Goal: Communication & Community: Answer question/provide support

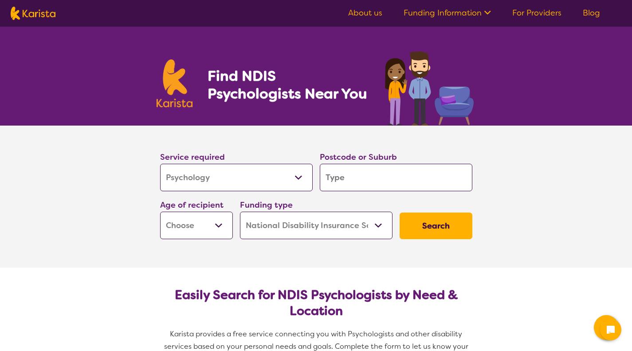
select select "Psychology"
select select "NDIS"
select select "Psychology"
select select "NDIS"
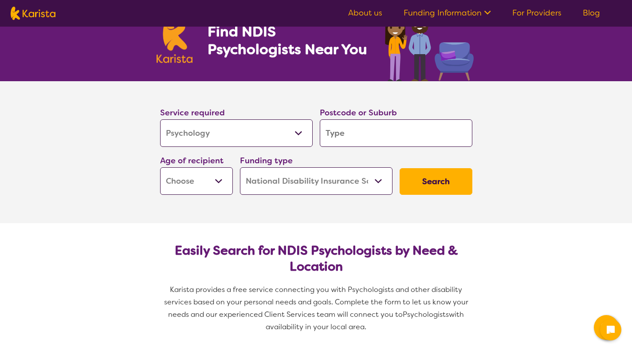
scroll to position [44, 0]
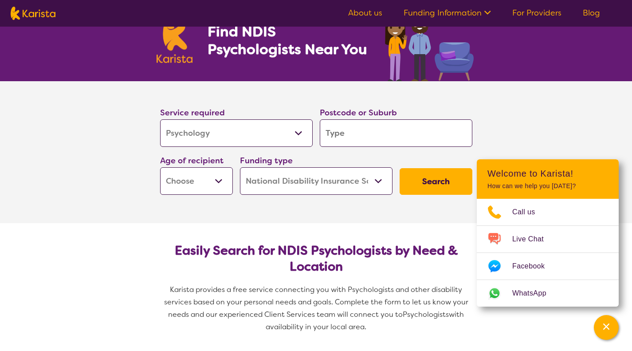
click at [354, 133] on input "search" at bounding box center [396, 132] width 153 height 27
click at [364, 131] on input "search" at bounding box center [396, 132] width 153 height 27
type input "2"
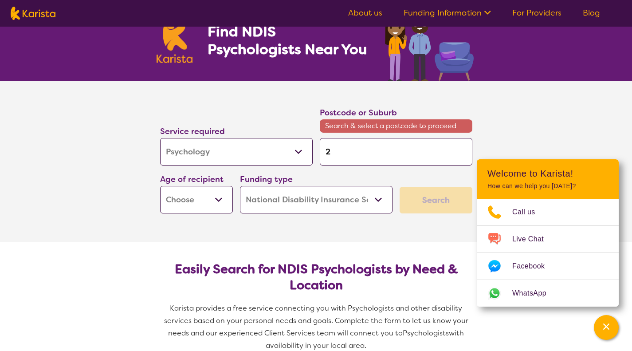
type input "27"
type input "277"
type input "2770"
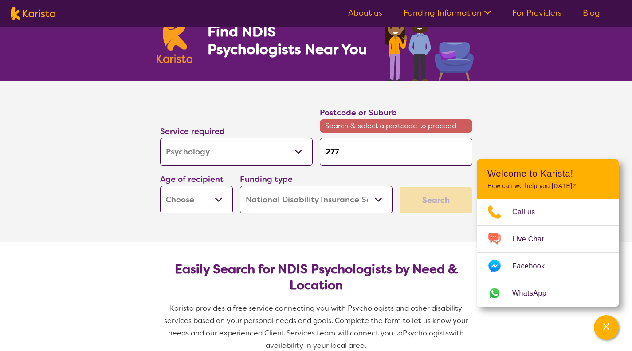
type input "2770"
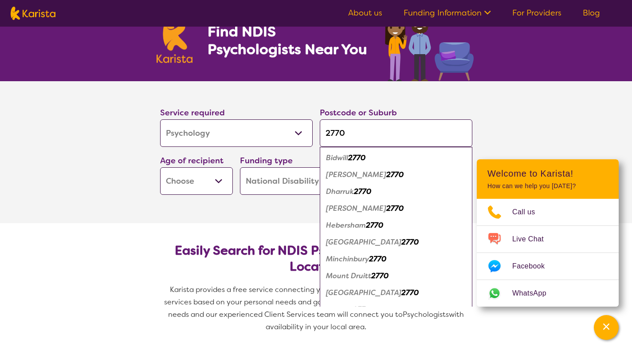
type input "2770"
click at [377, 276] on em "2770" at bounding box center [379, 275] width 17 height 9
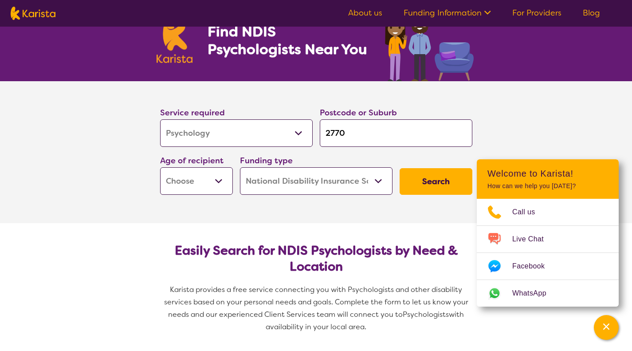
click at [184, 183] on select "Early Childhood - 0 to 9 Child - 10 to 11 Adolescent - 12 to 17 Adult - 18 to 6…" at bounding box center [196, 180] width 73 height 27
select select "AD"
click at [160, 167] on select "Early Childhood - 0 to 9 Child - 10 to 11 Adolescent - 12 to 17 Adult - 18 to 6…" at bounding box center [196, 180] width 73 height 27
select select "AD"
click at [297, 184] on select "Home Care Package (HCP) National Disability Insurance Scheme (NDIS) I don't know" at bounding box center [316, 180] width 153 height 27
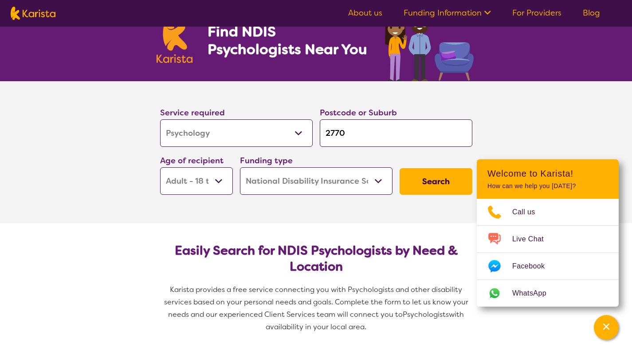
click at [240, 167] on select "Home Care Package (HCP) National Disability Insurance Scheme (NDIS) I don't know" at bounding box center [316, 180] width 153 height 27
click at [432, 176] on button "Search" at bounding box center [435, 181] width 73 height 27
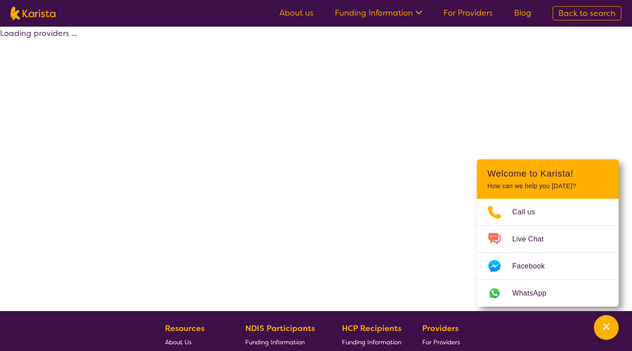
select select "by_score"
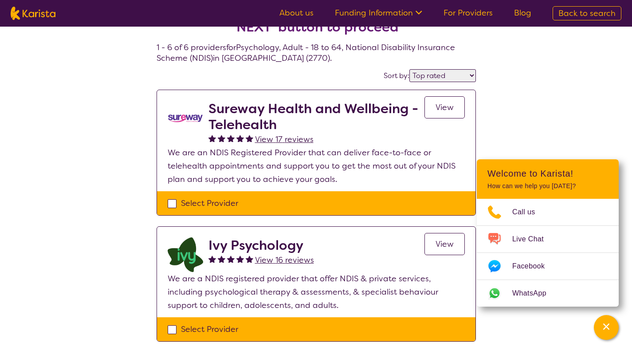
scroll to position [44, 0]
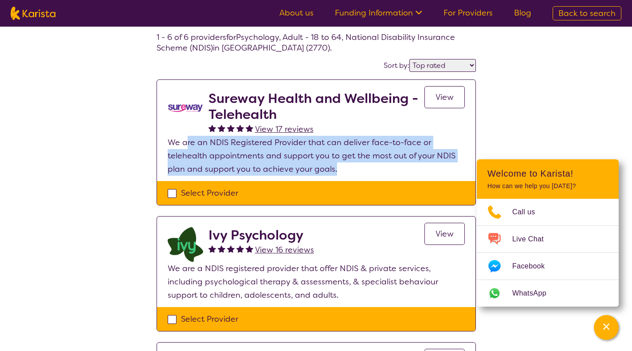
drag, startPoint x: 188, startPoint y: 143, endPoint x: 352, endPoint y: 168, distance: 166.0
click at [338, 171] on p "We are an NDIS Registered Provider that can deliver face-to-face or telehealth …" at bounding box center [316, 156] width 297 height 40
click at [352, 168] on p "We are an NDIS Registered Provider that can deliver face-to-face or telehealth …" at bounding box center [316, 156] width 297 height 40
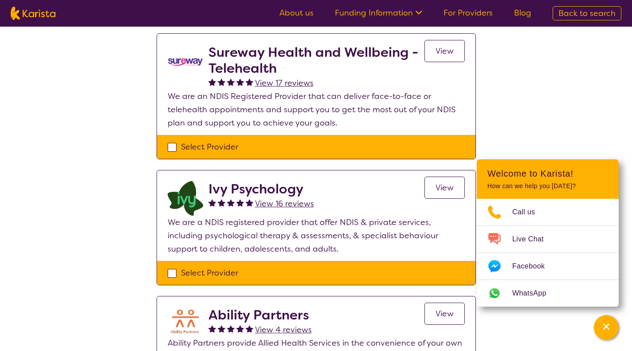
scroll to position [133, 0]
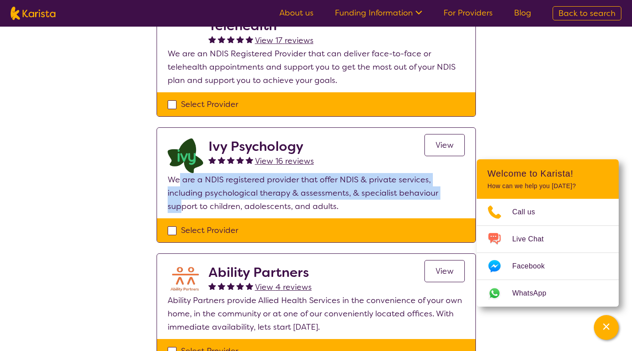
drag, startPoint x: 195, startPoint y: 175, endPoint x: 439, endPoint y: 159, distance: 245.2
click at [427, 184] on p "We are a NDIS registered provider that offer NDIS & private services, including…" at bounding box center [316, 193] width 297 height 40
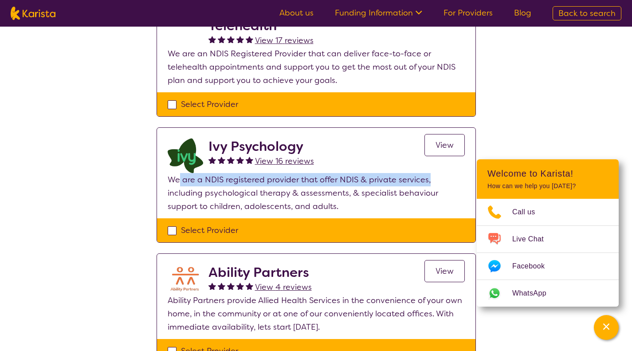
click at [445, 144] on span "View" at bounding box center [444, 145] width 18 height 11
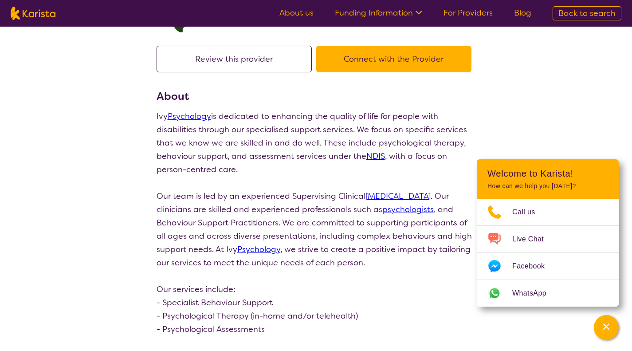
scroll to position [44, 0]
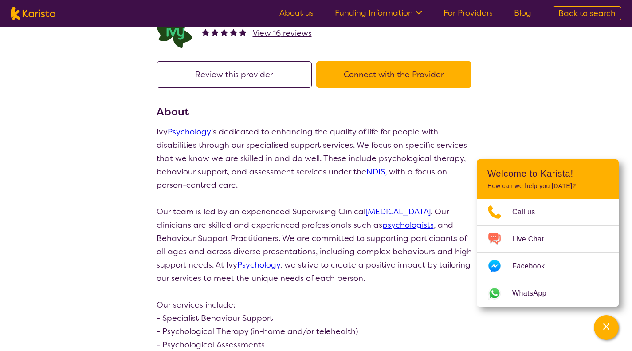
click at [373, 75] on button "Connect with the Provider" at bounding box center [393, 74] width 155 height 27
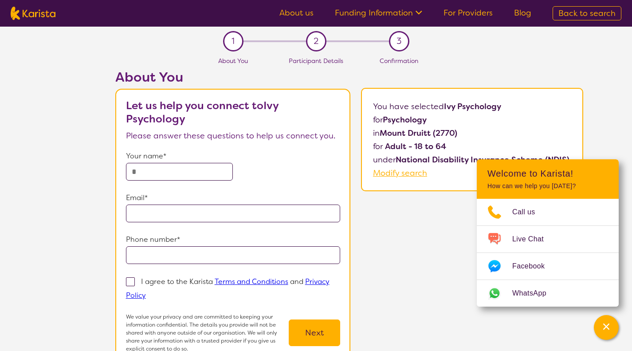
click at [157, 173] on input "text" at bounding box center [179, 172] width 107 height 18
type input "**********"
drag, startPoint x: 176, startPoint y: 168, endPoint x: 74, endPoint y: 168, distance: 101.5
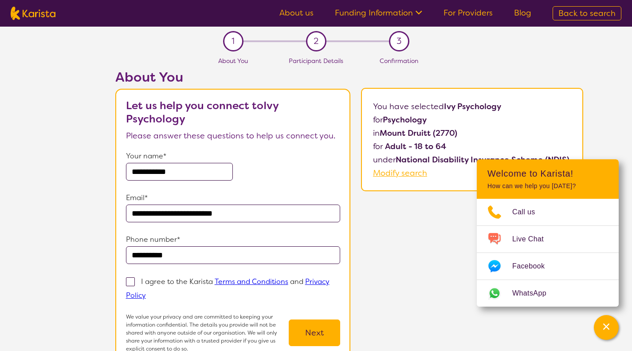
click at [74, 168] on div "**********" at bounding box center [349, 224] width 565 height 311
type input "*"
click at [139, 173] on input "**********" at bounding box center [179, 172] width 107 height 18
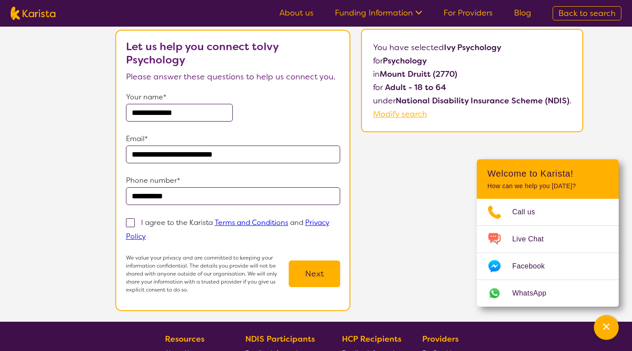
scroll to position [133, 0]
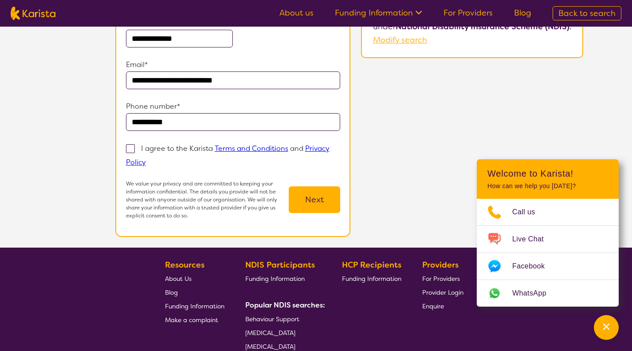
type input "**********"
click at [128, 149] on span at bounding box center [130, 148] width 9 height 9
click at [146, 159] on input "I agree to the Karista Terms and Conditions and Privacy Policy" at bounding box center [149, 162] width 6 height 6
checkbox input "true"
click at [300, 202] on button "Next" at bounding box center [314, 199] width 51 height 27
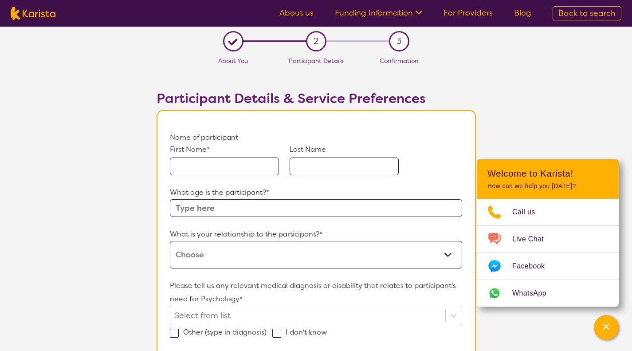
click at [229, 160] on input "text" at bounding box center [224, 166] width 109 height 18
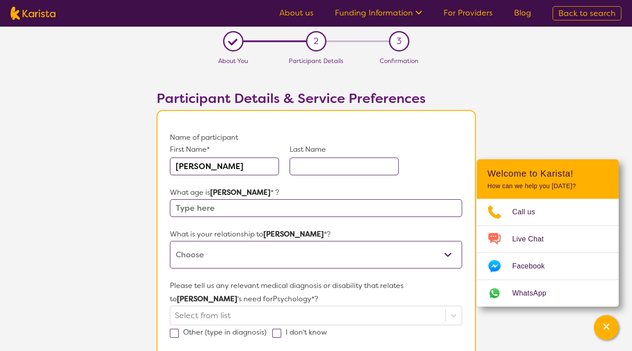
type input "[PERSON_NAME]"
click at [197, 211] on input "text" at bounding box center [316, 208] width 292 height 18
type input "44"
click at [226, 251] on select "This request is for myself I am their parent I am their child I am their spouse…" at bounding box center [316, 254] width 292 height 27
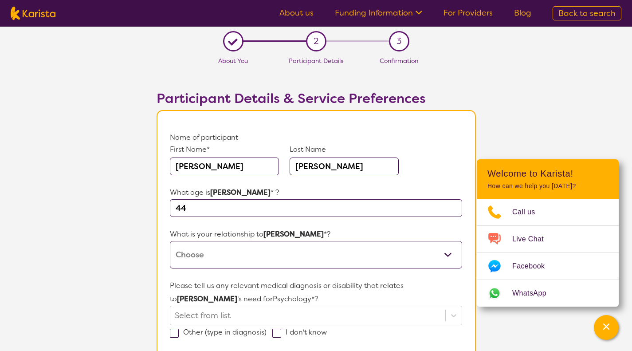
select select "I am their Support Coordinator"
click at [170, 241] on select "This request is for myself I am their parent I am their child I am their spouse…" at bounding box center [316, 254] width 292 height 27
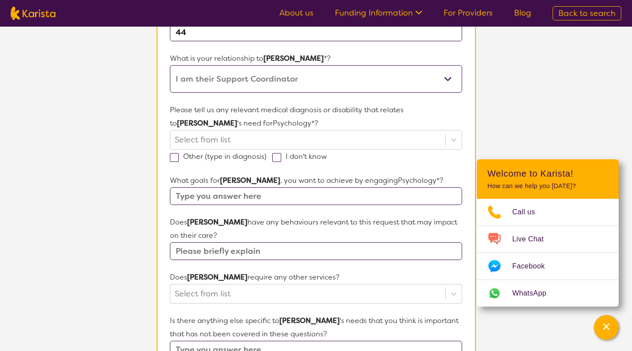
scroll to position [177, 0]
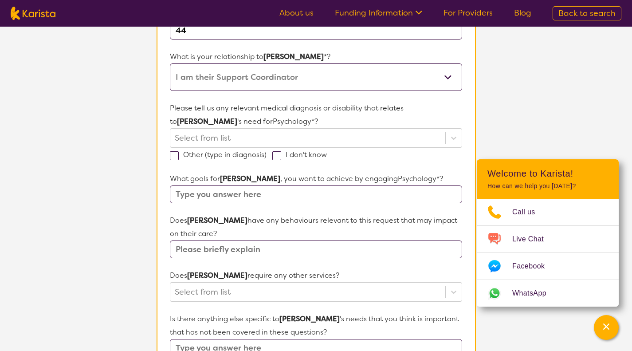
click at [212, 140] on div at bounding box center [308, 137] width 266 height 15
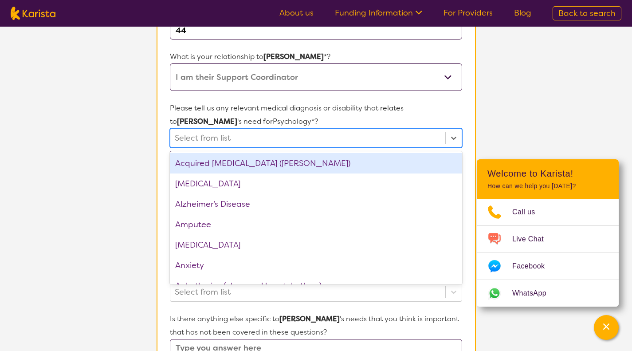
click at [257, 137] on div at bounding box center [308, 137] width 266 height 15
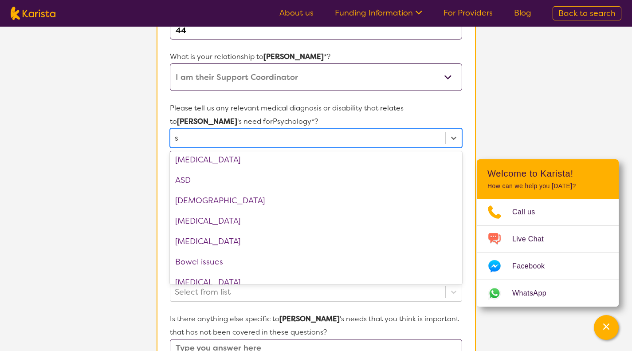
scroll to position [4, 0]
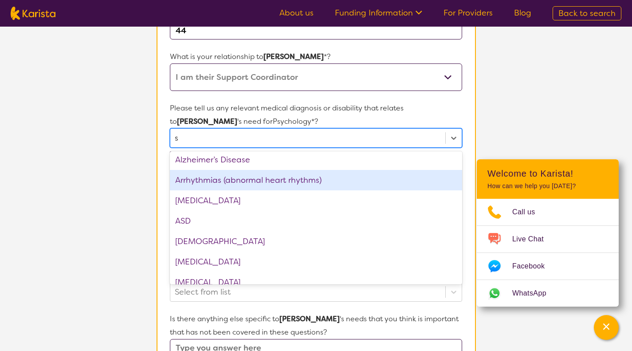
type input "sc"
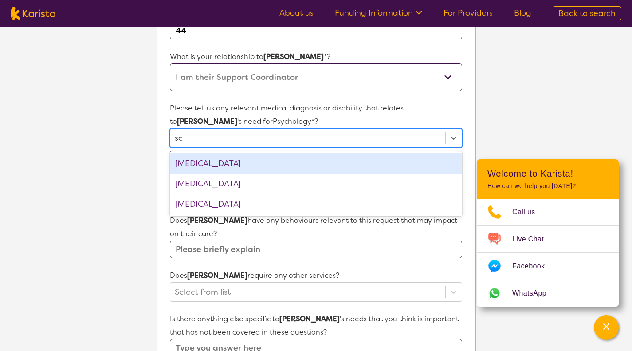
scroll to position [0, 0]
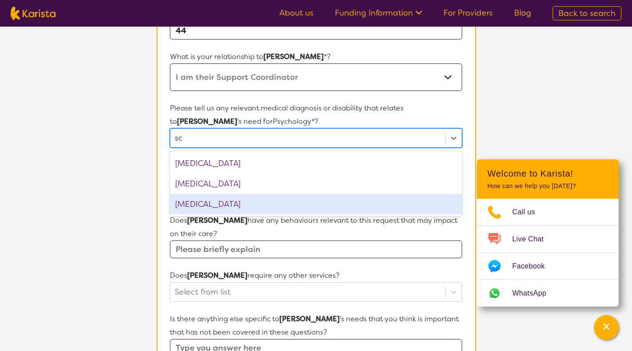
click at [221, 203] on div "[MEDICAL_DATA]" at bounding box center [316, 204] width 292 height 20
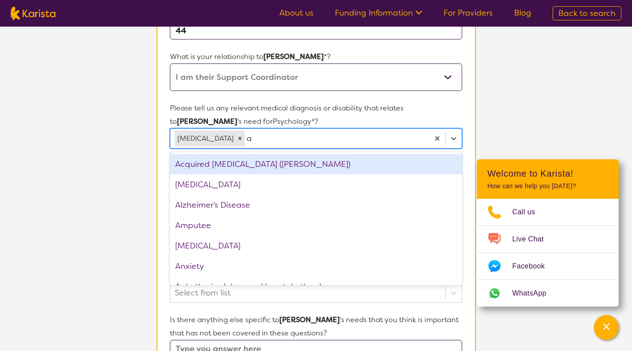
type input "an"
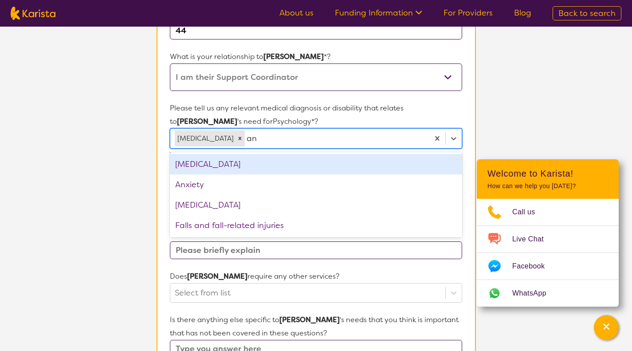
click at [211, 180] on div "Anxiety" at bounding box center [316, 184] width 292 height 20
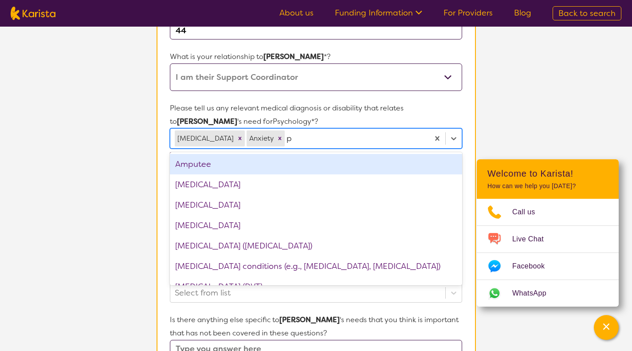
type input "pt"
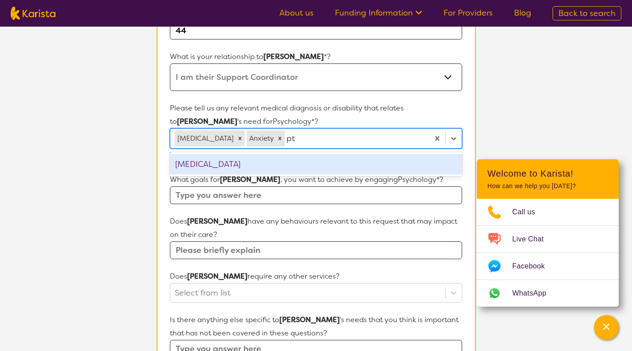
click at [203, 163] on div "[MEDICAL_DATA]" at bounding box center [316, 164] width 292 height 20
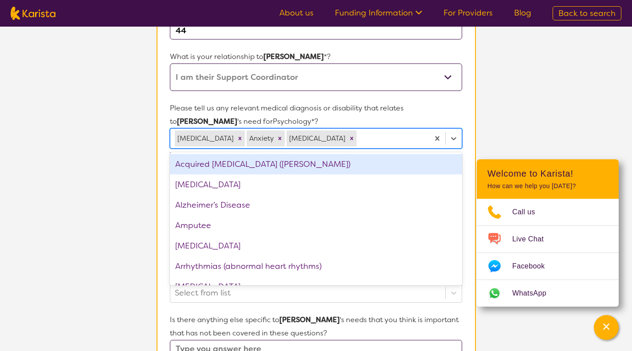
click at [146, 161] on section "Participant Details & Service Preferences Name of participant First Name* [PERS…" at bounding box center [316, 262] width 340 height 740
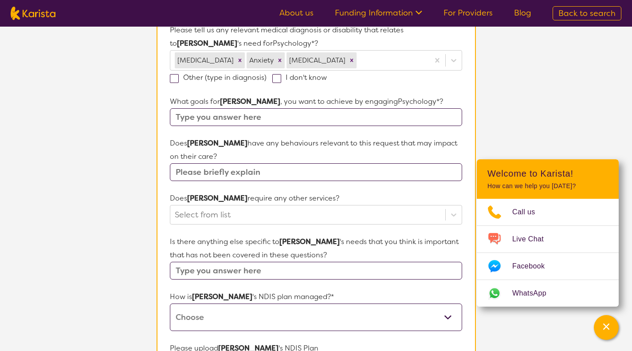
scroll to position [266, 0]
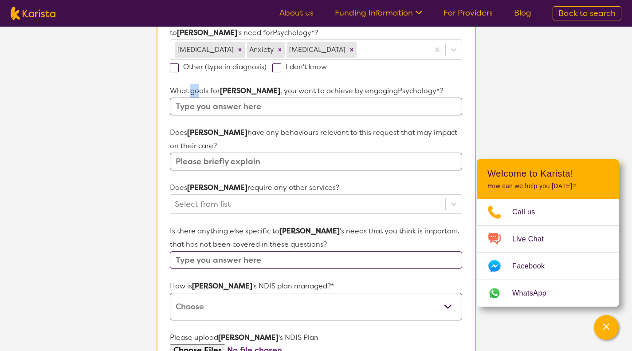
drag, startPoint x: 192, startPoint y: 90, endPoint x: 239, endPoint y: 92, distance: 46.6
click at [211, 90] on p "What goals for [PERSON_NAME] , you want to achieve by engaging Psychology *?" at bounding box center [316, 90] width 292 height 13
drag, startPoint x: 248, startPoint y: 92, endPoint x: 259, endPoint y: 92, distance: 11.5
click at [249, 92] on p "What goals for [PERSON_NAME] , you want to achieve by engaging Psychology *?" at bounding box center [316, 90] width 292 height 13
drag, startPoint x: 268, startPoint y: 92, endPoint x: 295, endPoint y: 94, distance: 27.2
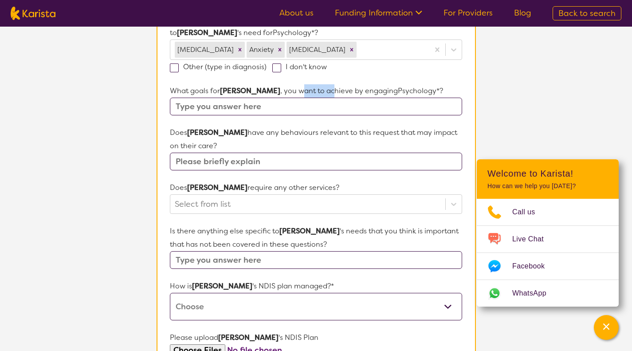
click at [297, 93] on p "What goals for [PERSON_NAME] , you want to achieve by engaging Psychology *?" at bounding box center [316, 90] width 292 height 13
click at [266, 112] on input "text" at bounding box center [316, 107] width 292 height 18
type input "t"
type input "To feel safe in her home"
click at [256, 161] on input "text" at bounding box center [316, 162] width 292 height 18
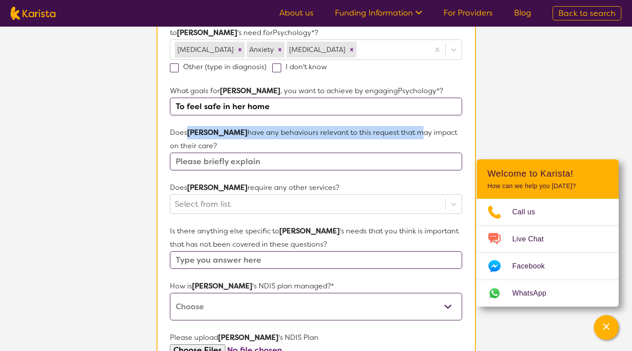
drag, startPoint x: 229, startPoint y: 131, endPoint x: 383, endPoint y: 133, distance: 153.4
click at [383, 133] on p "Does [PERSON_NAME] have any behaviours relevant to this request that may impact…" at bounding box center [316, 139] width 292 height 27
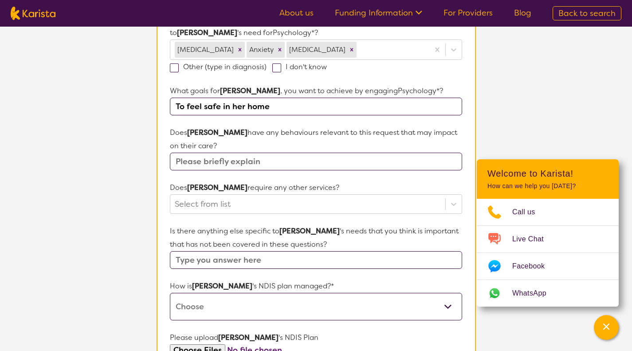
click at [333, 164] on input "text" at bounding box center [316, 162] width 292 height 18
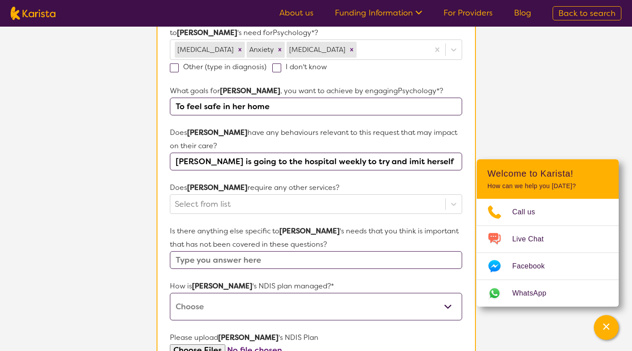
click at [375, 163] on input "[PERSON_NAME] is going to the hospital weekly to try and imit herself" at bounding box center [316, 162] width 292 height 18
type input "[PERSON_NAME] is going to the hospital weekly to try and admit herself"
click at [347, 194] on div "Select from list" at bounding box center [316, 204] width 292 height 20
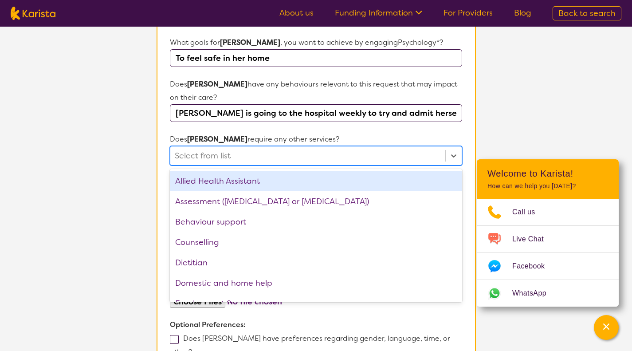
scroll to position [355, 0]
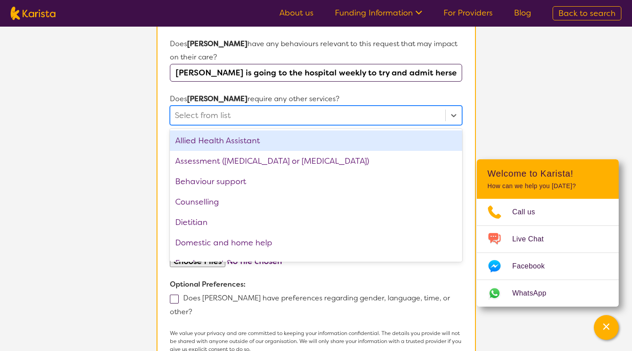
click at [231, 101] on p "Does [PERSON_NAME] require any other services?" at bounding box center [316, 98] width 292 height 13
click at [275, 111] on div at bounding box center [308, 115] width 266 height 15
click at [286, 94] on p "Does [PERSON_NAME] require any other services?" at bounding box center [316, 98] width 292 height 13
click at [293, 112] on div at bounding box center [308, 115] width 266 height 15
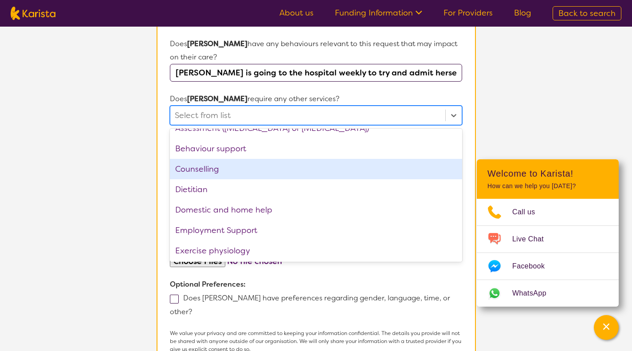
scroll to position [0, 0]
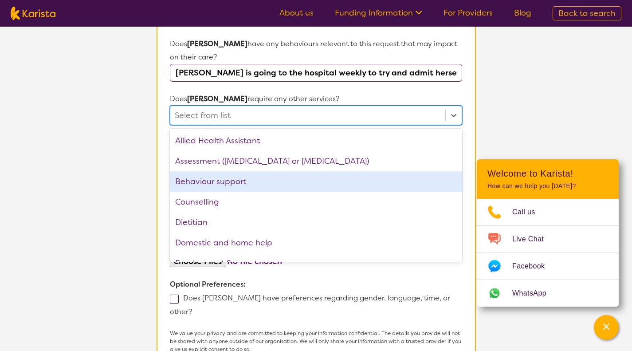
click at [149, 167] on section "Participant Details & Service Preferences Name of participant First Name* [PERS…" at bounding box center [316, 84] width 340 height 740
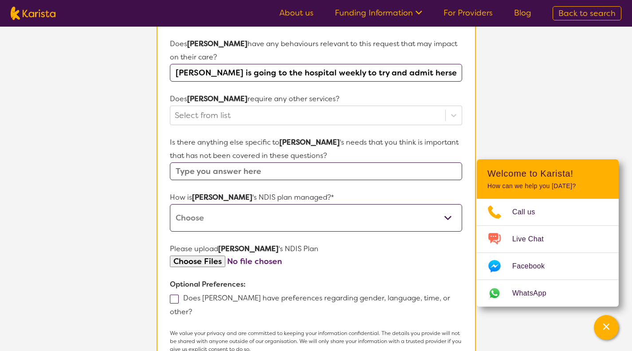
click at [242, 175] on input "text" at bounding box center [316, 171] width 292 height 18
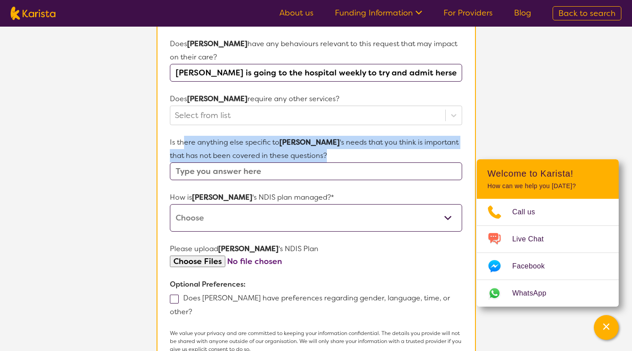
drag, startPoint x: 216, startPoint y: 141, endPoint x: 305, endPoint y: 155, distance: 89.7
click at [305, 155] on p "Is there anything else specific to [PERSON_NAME] 's needs that you think is imp…" at bounding box center [316, 149] width 292 height 27
click at [309, 159] on p "Is there anything else specific to [PERSON_NAME] 's needs that you think is imp…" at bounding box center [316, 149] width 292 height 27
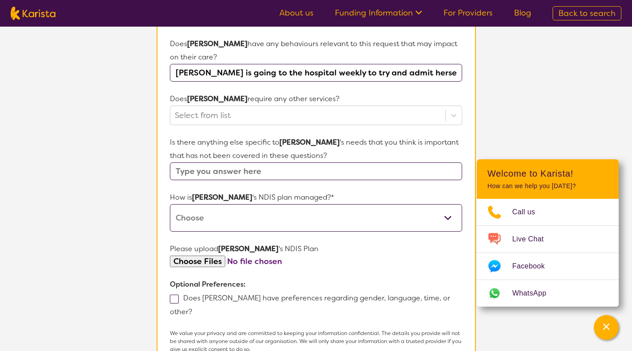
scroll to position [399, 0]
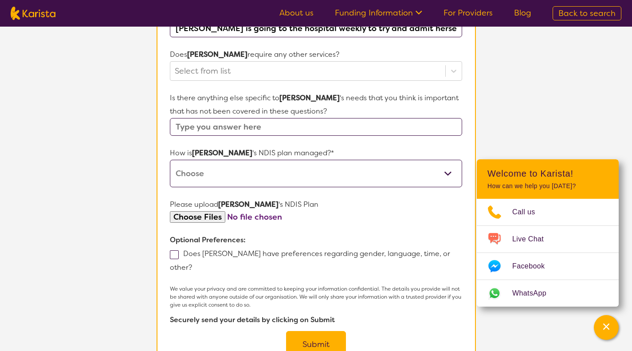
click at [258, 178] on select "Self-managed NDIS plan Managed by a registered plan management provider (not th…" at bounding box center [316, 173] width 292 height 27
select select "Plan Managed"
click at [170, 160] on select "Self-managed NDIS plan Managed by a registered plan management provider (not th…" at bounding box center [316, 173] width 292 height 27
click at [313, 183] on select "Self-managed NDIS plan Managed by a registered plan management provider (not th…" at bounding box center [316, 173] width 292 height 27
click at [313, 182] on select "Self-managed NDIS plan Managed by a registered plan management provider (not th…" at bounding box center [316, 173] width 292 height 27
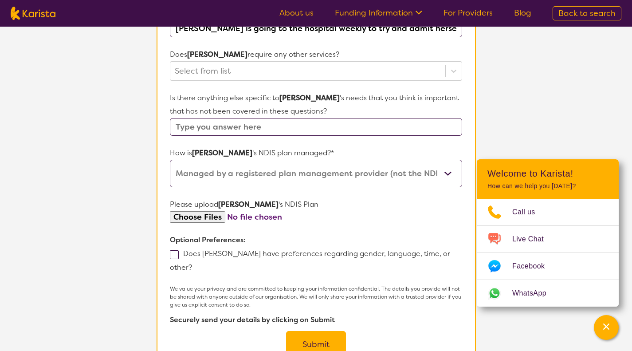
click at [202, 216] on input "file" at bounding box center [316, 217] width 292 height 12
type input "C:\fakepath\[PERSON_NAME] _ 2025 Behaviour Support Progress Report (1).pdf"
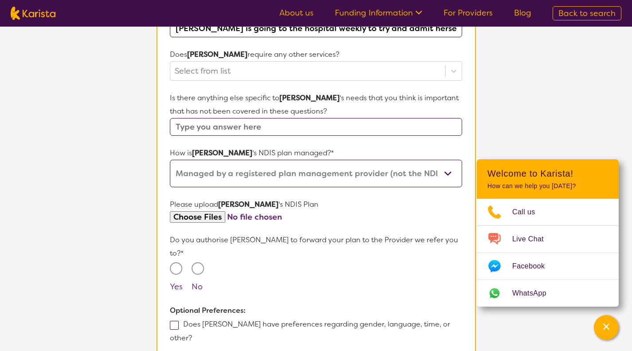
click at [213, 213] on input "file" at bounding box center [316, 217] width 292 height 12
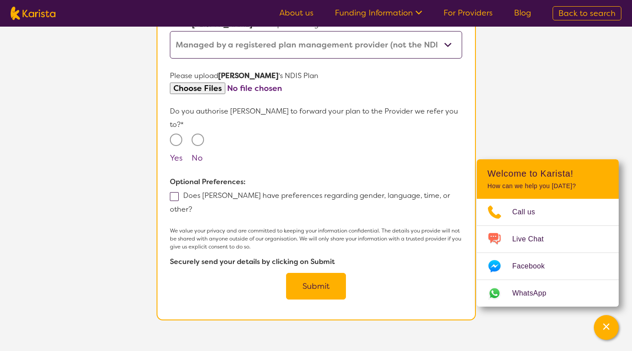
scroll to position [532, 0]
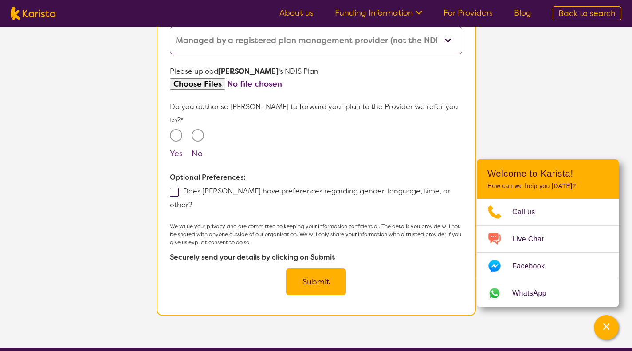
click at [178, 188] on span at bounding box center [174, 192] width 9 height 9
click at [192, 201] on input "Does [PERSON_NAME] have preferences regarding gender, language, time, or other?" at bounding box center [195, 204] width 6 height 6
checkbox input "true"
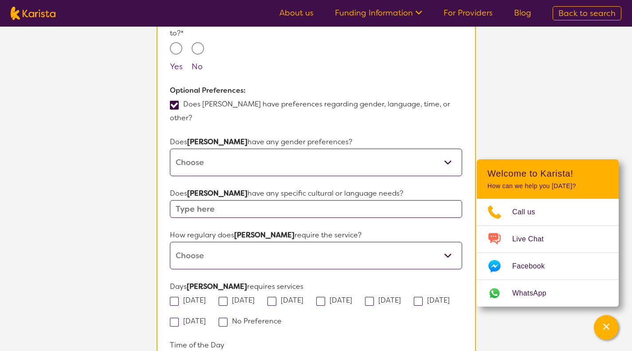
scroll to position [665, 0]
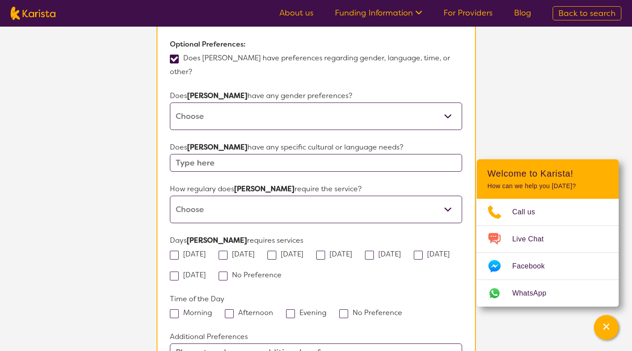
click at [215, 102] on select "[DEMOGRAPHIC_DATA] [DEMOGRAPHIC_DATA] Other No Preference" at bounding box center [316, 115] width 292 height 27
select select "[DEMOGRAPHIC_DATA]"
click at [170, 102] on select "[DEMOGRAPHIC_DATA] [DEMOGRAPHIC_DATA] Other No Preference" at bounding box center [316, 115] width 292 height 27
click at [207, 154] on input "text" at bounding box center [316, 163] width 292 height 18
click at [226, 196] on select "Daily Twice a week Weekly Every fortnight Monthly Other" at bounding box center [316, 209] width 292 height 27
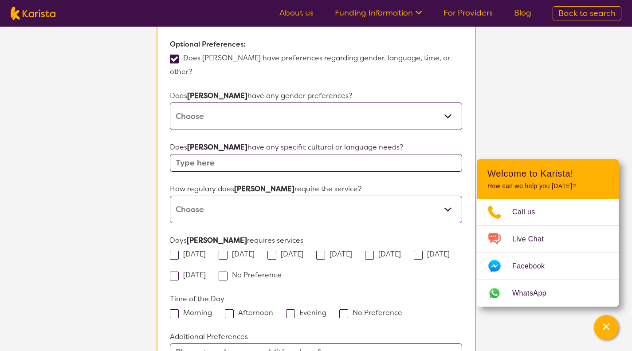
select select "Every fortnight"
click at [170, 196] on select "Daily Twice a week Weekly Every fortnight Monthly Other" at bounding box center [316, 209] width 292 height 27
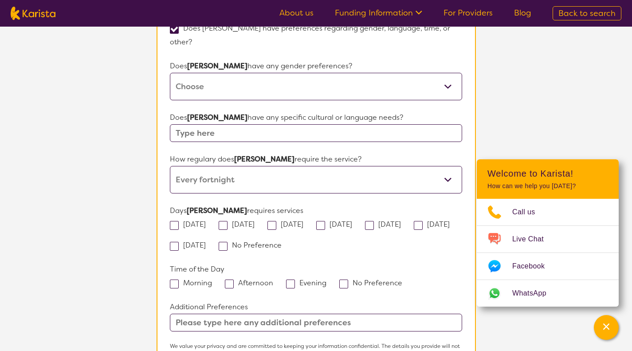
scroll to position [754, 0]
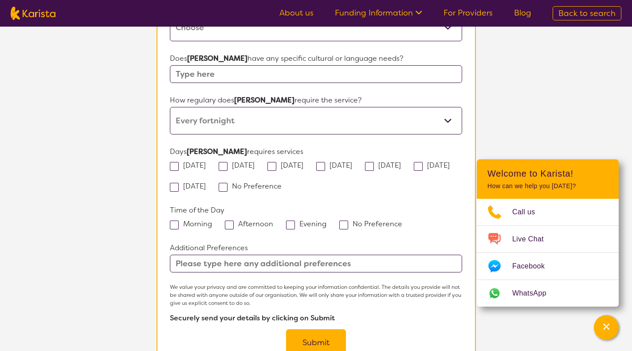
click at [227, 183] on span at bounding box center [223, 187] width 9 height 9
click at [282, 183] on input "No Preference" at bounding box center [285, 186] width 6 height 6
checkbox input "true"
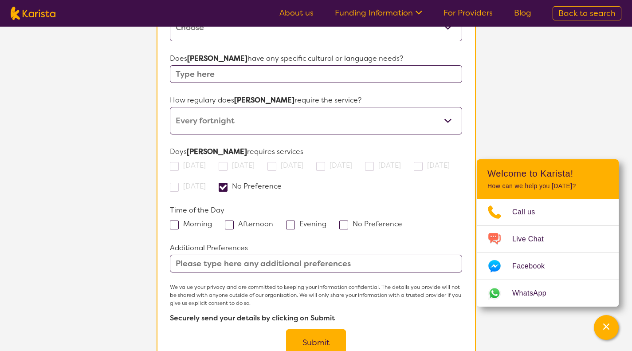
click at [230, 220] on span at bounding box center [229, 224] width 9 height 9
click at [273, 220] on input "Afternoon" at bounding box center [276, 223] width 6 height 6
checkbox input "true"
click at [178, 220] on span at bounding box center [174, 224] width 9 height 9
click at [212, 220] on input "Morning" at bounding box center [215, 223] width 6 height 6
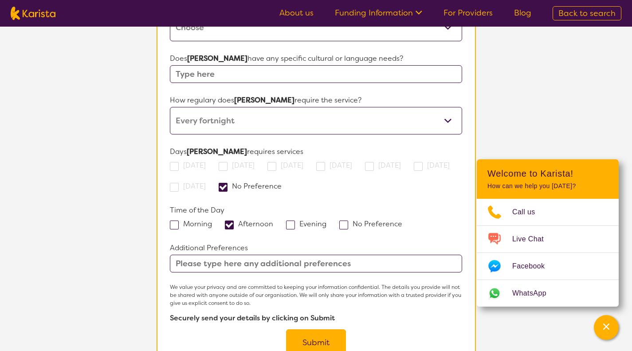
checkbox input "true"
click at [231, 220] on span at bounding box center [229, 224] width 9 height 9
click at [273, 220] on input "Afternoon" at bounding box center [276, 223] width 6 height 6
checkbox input "false"
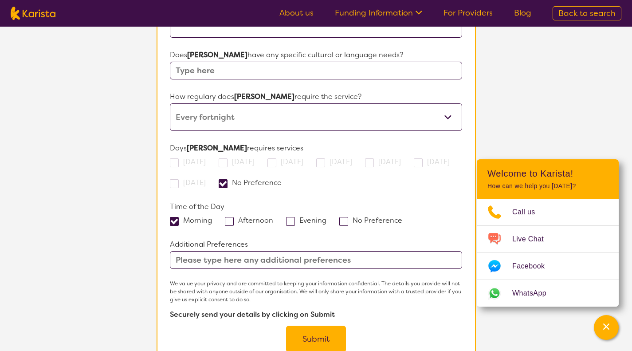
scroll to position [798, 0]
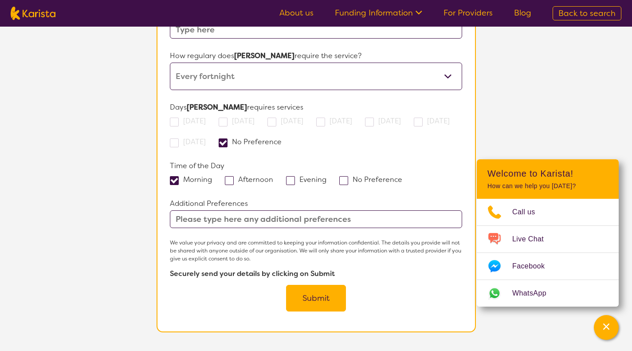
click at [226, 210] on input "text" at bounding box center [316, 219] width 292 height 18
click at [323, 285] on button "Submit" at bounding box center [316, 298] width 60 height 27
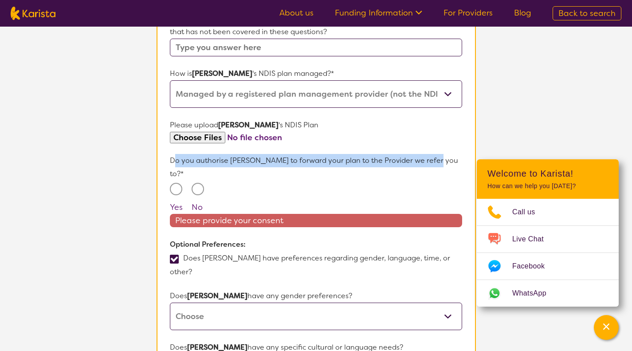
drag, startPoint x: 175, startPoint y: 161, endPoint x: 423, endPoint y: 164, distance: 247.4
click at [423, 164] on p "Do you authorise [PERSON_NAME] to forward your plan to the Provider we refer yo…" at bounding box center [316, 167] width 292 height 27
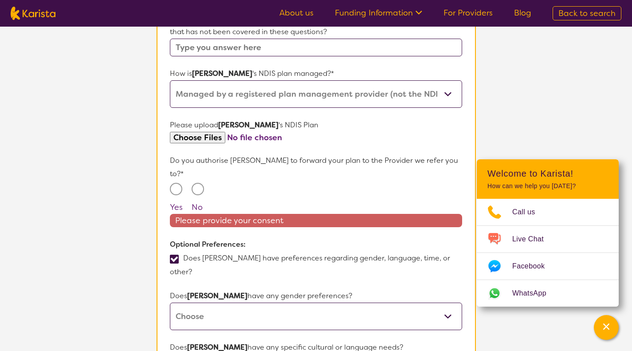
click at [372, 183] on div "Yes No" at bounding box center [316, 198] width 292 height 31
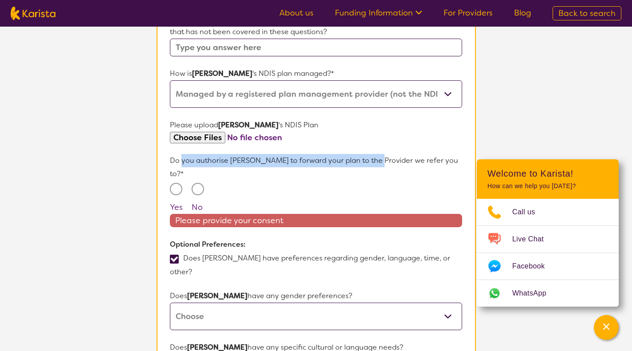
drag, startPoint x: 183, startPoint y: 161, endPoint x: 371, endPoint y: 160, distance: 188.0
click at [371, 160] on p "Do you authorise [PERSON_NAME] to forward your plan to the Provider we refer yo…" at bounding box center [316, 167] width 292 height 27
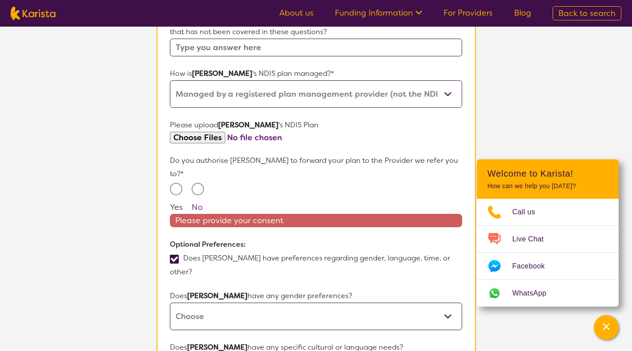
click at [288, 191] on div "Yes No" at bounding box center [316, 198] width 292 height 31
click at [180, 183] on input "Yes" at bounding box center [176, 189] width 12 height 12
radio input "true"
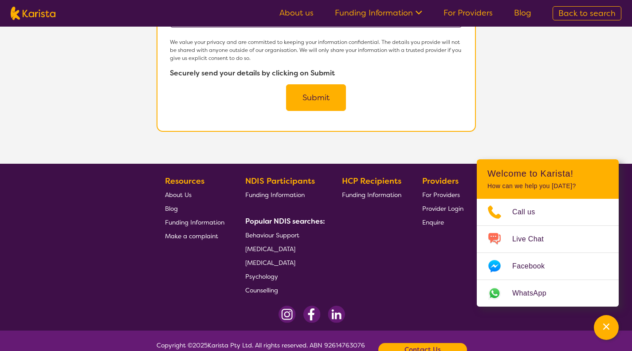
scroll to position [865, 0]
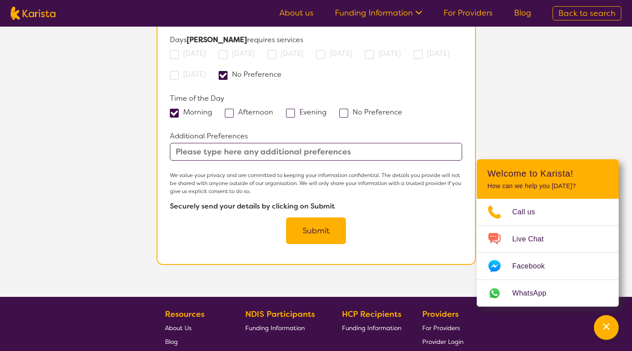
click at [315, 217] on button "Submit" at bounding box center [316, 230] width 60 height 27
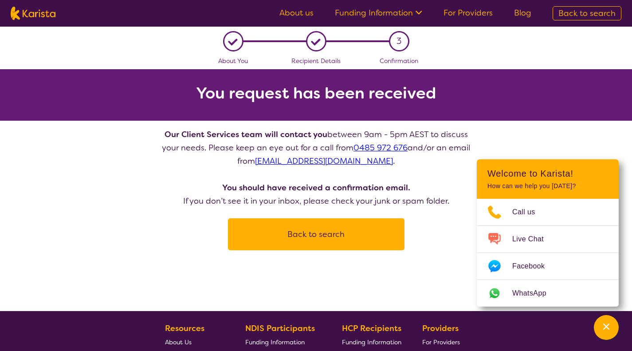
click at [348, 239] on button "Back to search" at bounding box center [316, 234] width 155 height 27
select select "Psychology"
select select "AD"
select select "NDIS"
select select "Psychology"
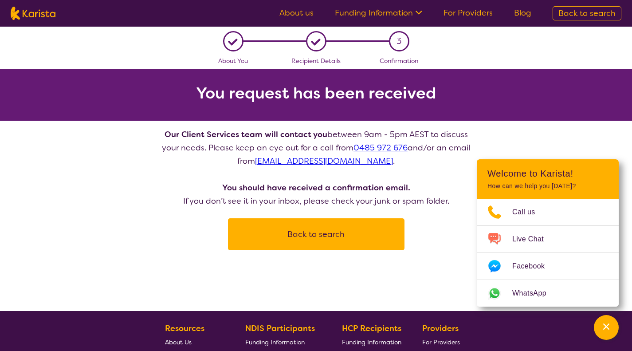
select select "AD"
select select "NDIS"
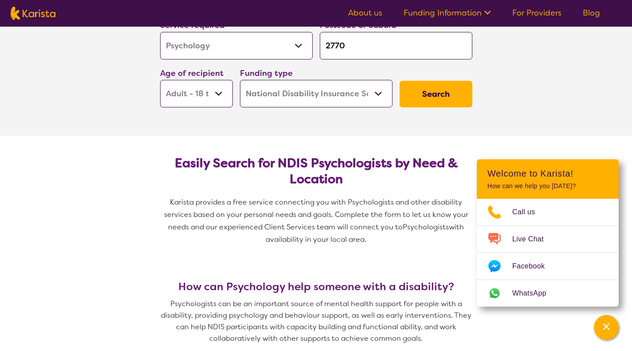
scroll to position [44, 0]
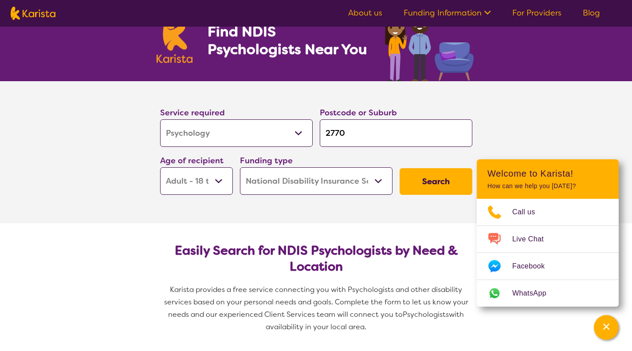
click at [430, 184] on button "Search" at bounding box center [435, 181] width 73 height 27
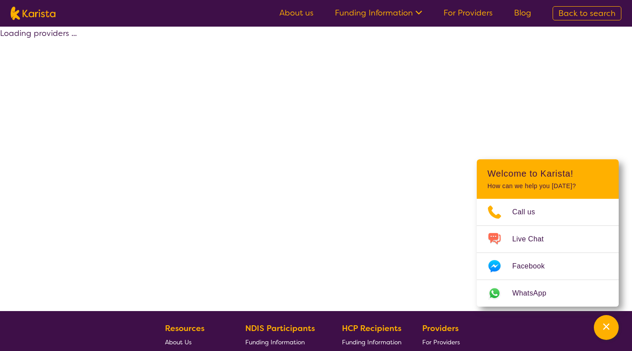
select select "by_score"
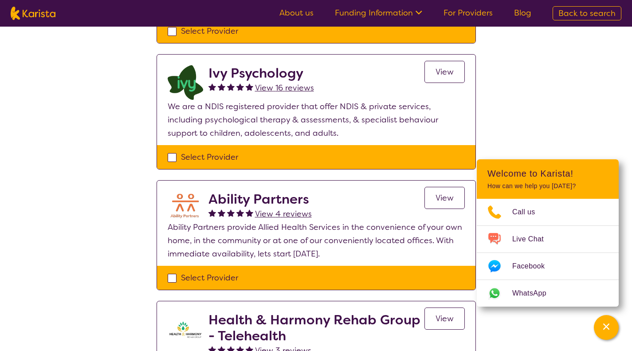
scroll to position [222, 0]
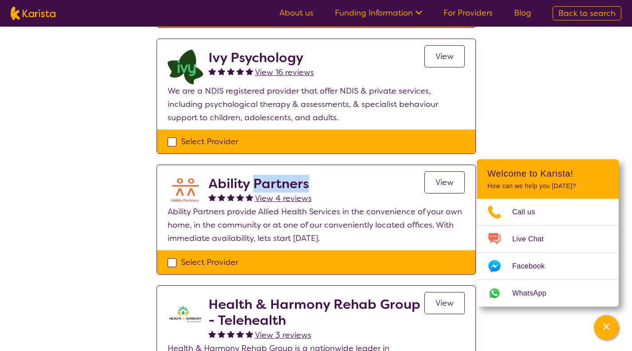
drag, startPoint x: 259, startPoint y: 181, endPoint x: 321, endPoint y: 184, distance: 61.7
click at [317, 184] on div "Ability Partners View 4 reviews View" at bounding box center [336, 190] width 256 height 29
click at [348, 191] on div "Ability Partners View 4 reviews View" at bounding box center [336, 190] width 256 height 29
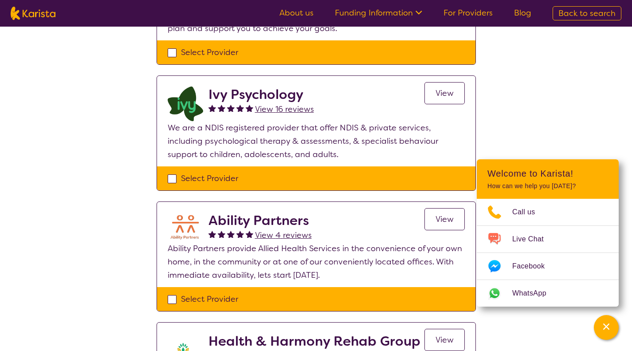
scroll to position [177, 0]
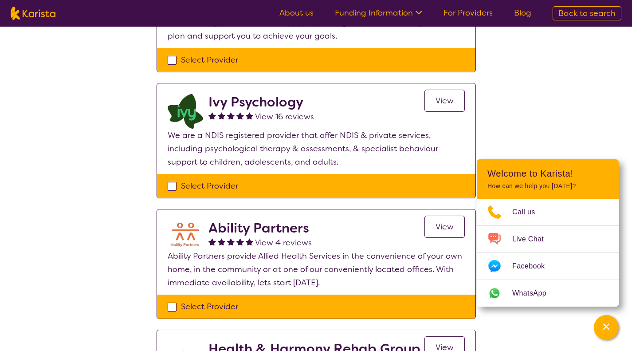
click at [446, 103] on span "View" at bounding box center [444, 100] width 18 height 11
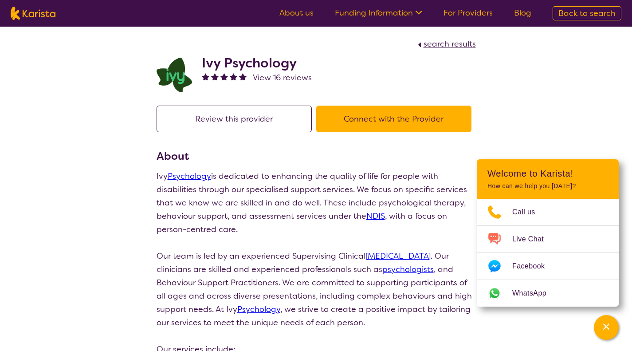
click at [381, 115] on button "Connect with the Provider" at bounding box center [393, 119] width 155 height 27
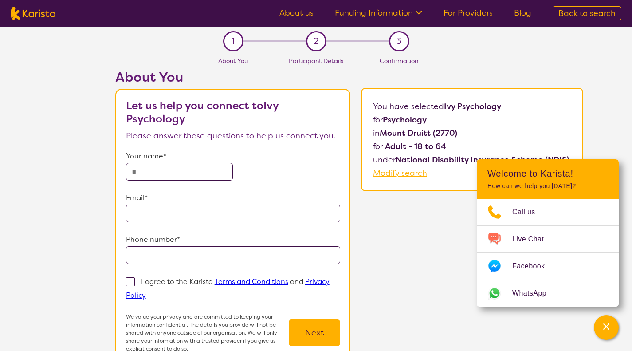
click at [165, 166] on input "text" at bounding box center [179, 172] width 107 height 18
type input "**********"
drag, startPoint x: 200, startPoint y: 169, endPoint x: 67, endPoint y: 169, distance: 133.0
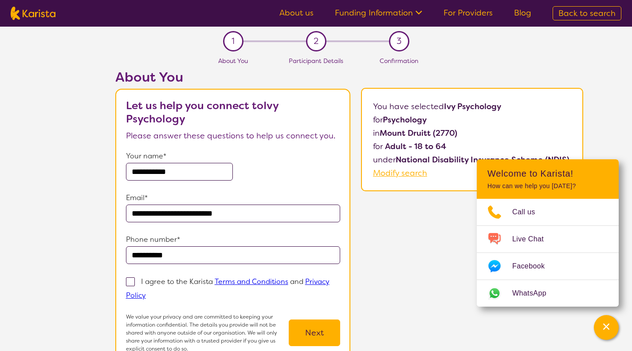
click at [66, 169] on section "**********" at bounding box center [316, 204] width 632 height 354
click at [136, 172] on input "**********" at bounding box center [179, 172] width 107 height 18
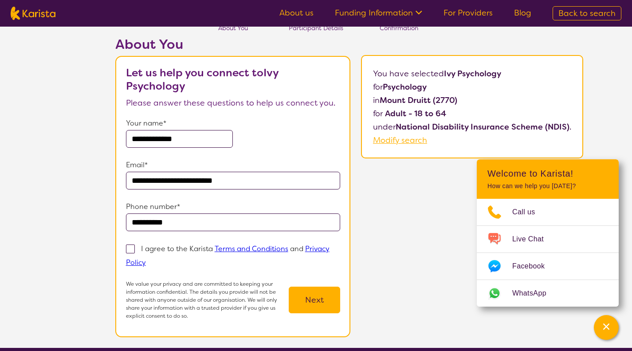
scroll to position [89, 0]
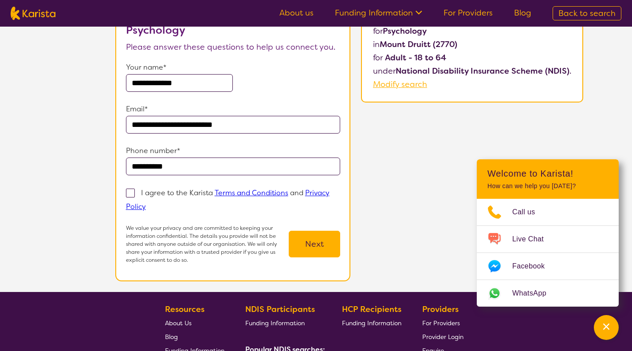
type input "**********"
click at [128, 190] on span at bounding box center [130, 192] width 9 height 9
click at [146, 203] on input "I agree to the Karista Terms and Conditions and Privacy Policy" at bounding box center [149, 206] width 6 height 6
checkbox input "true"
click at [314, 247] on button "Next" at bounding box center [314, 244] width 51 height 27
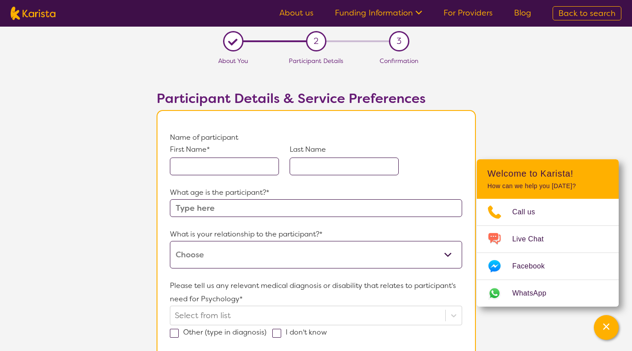
click at [225, 168] on input "text" at bounding box center [224, 166] width 109 height 18
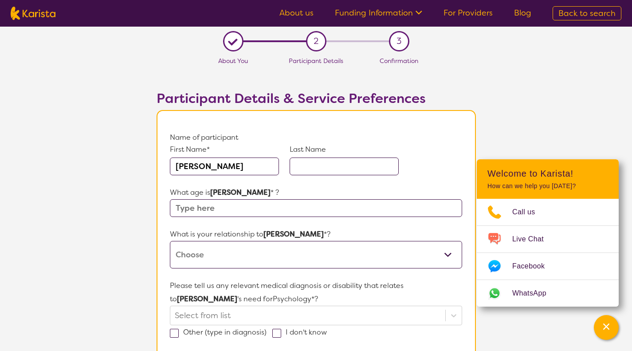
type input "[PERSON_NAME]"
click at [203, 208] on input "text" at bounding box center [316, 208] width 292 height 18
type input "3"
type input "44"
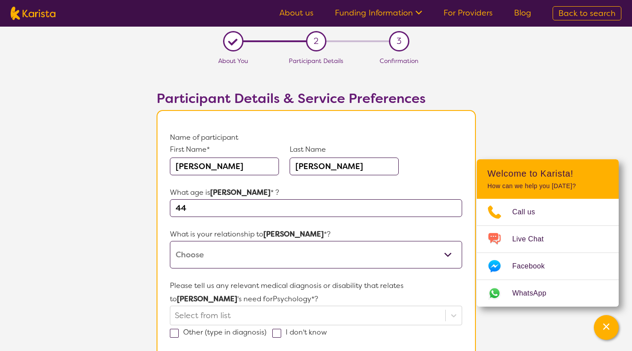
click at [219, 257] on select "This request is for myself I am their parent I am their child I am their spouse…" at bounding box center [316, 254] width 292 height 27
select select "I am their Support Coordinator"
click at [170, 241] on select "This request is for myself I am their parent I am their child I am their spouse…" at bounding box center [316, 254] width 292 height 27
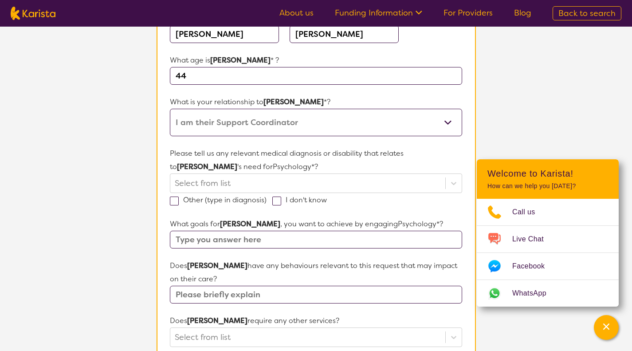
scroll to position [133, 0]
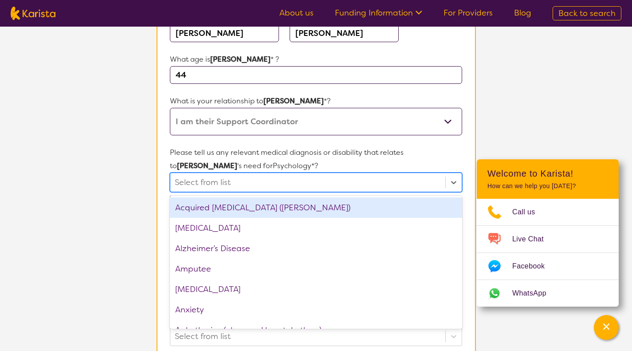
click at [240, 184] on div at bounding box center [308, 182] width 266 height 15
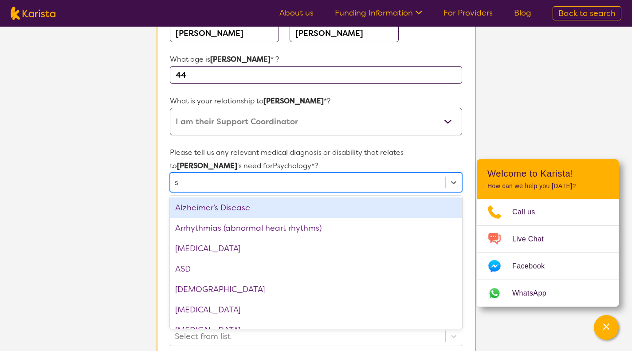
type input "sc"
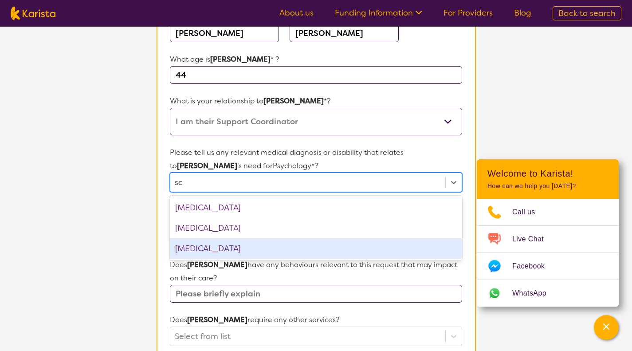
click at [220, 247] on div "[MEDICAL_DATA]" at bounding box center [316, 248] width 292 height 20
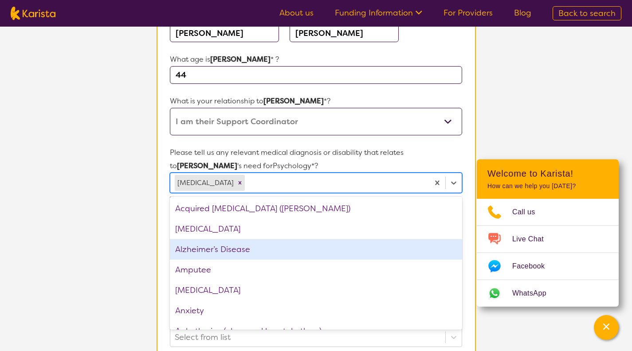
type input "a"
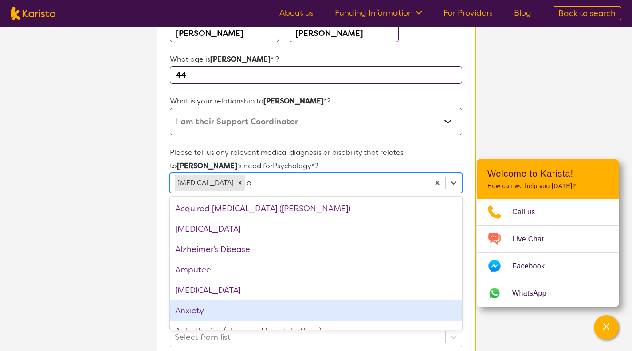
click at [219, 309] on div "Anxiety" at bounding box center [316, 310] width 292 height 20
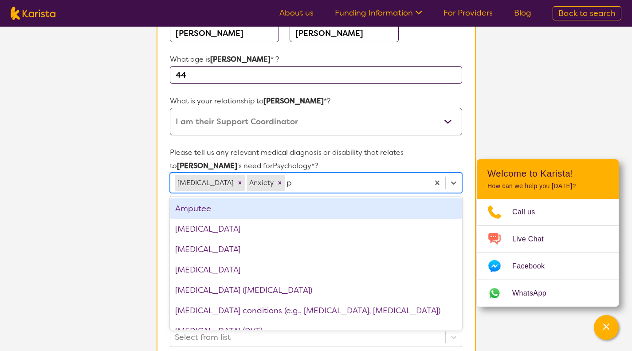
type input "pt"
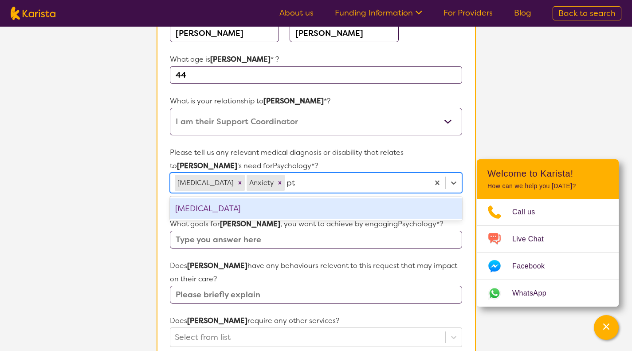
click at [207, 207] on div "[MEDICAL_DATA]" at bounding box center [316, 208] width 292 height 20
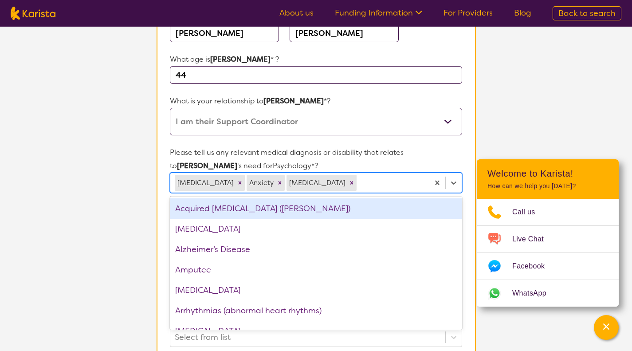
click at [140, 184] on section "L About You 2 Participant Details 3 Confirmation Participant Details & Service …" at bounding box center [316, 285] width 632 height 783
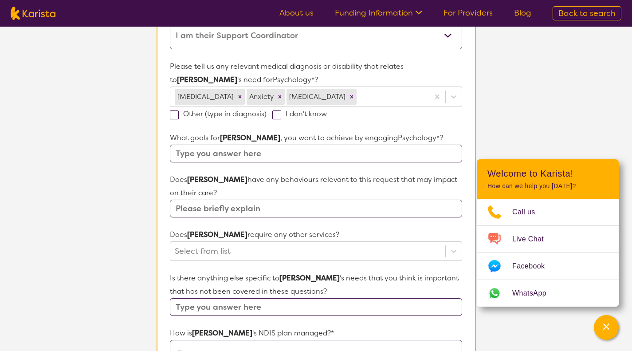
scroll to position [222, 0]
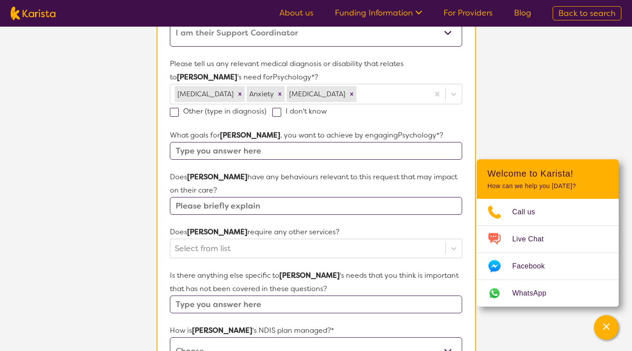
click at [227, 149] on input "text" at bounding box center [316, 151] width 292 height 18
type input "To feel safe in her home"
click at [213, 199] on input "text" at bounding box center [316, 206] width 292 height 18
type input "[PERSON_NAME] is going to the hospital weekly to try and admit herself"
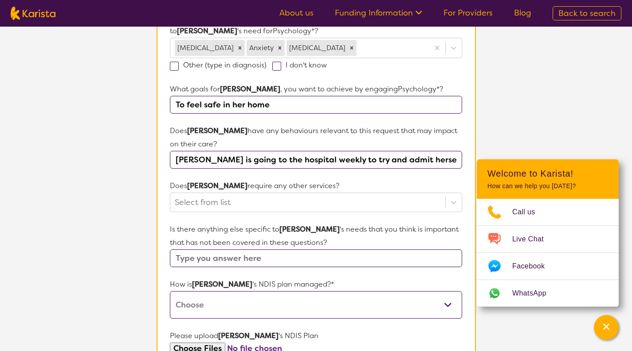
scroll to position [310, 0]
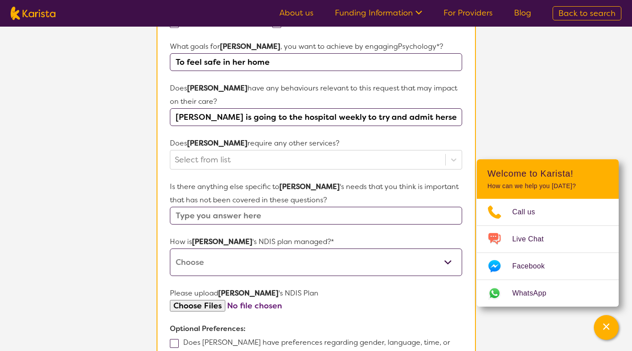
click at [206, 164] on div at bounding box center [308, 159] width 266 height 15
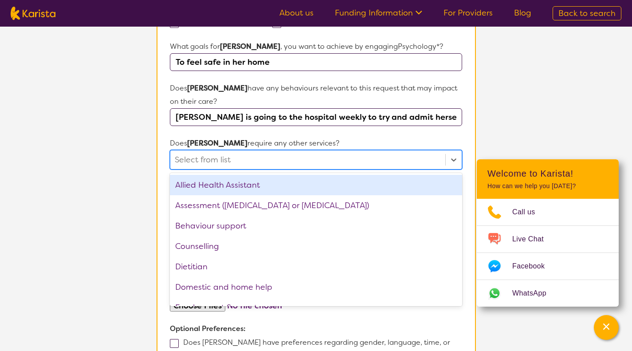
click at [189, 151] on div "Select from list" at bounding box center [307, 159] width 274 height 19
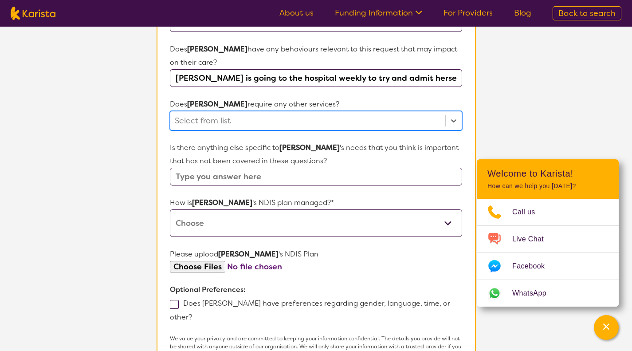
scroll to position [399, 0]
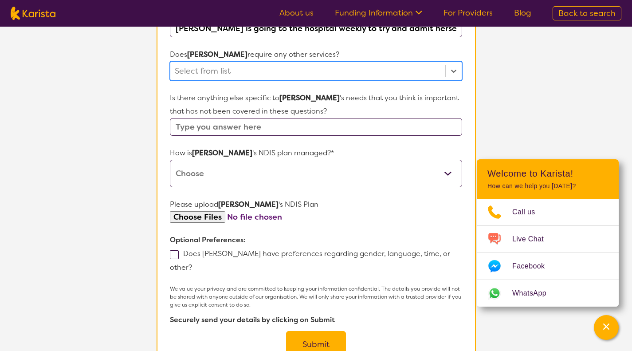
click at [205, 133] on input "text" at bounding box center [316, 127] width 292 height 18
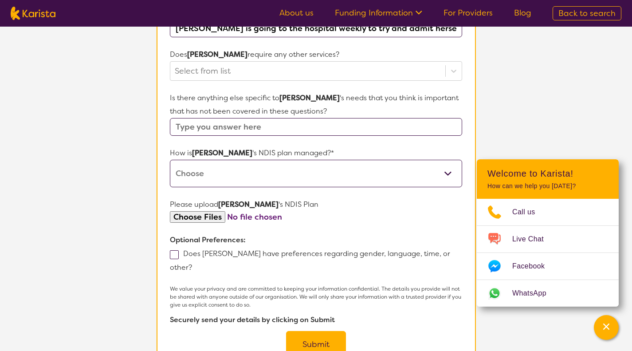
click at [226, 124] on input "text" at bounding box center [316, 127] width 292 height 18
click at [231, 160] on select "Self-managed NDIS plan Managed by a registered plan management provider (not th…" at bounding box center [316, 173] width 292 height 27
select select "Plan Managed"
click at [170, 160] on select "Self-managed NDIS plan Managed by a registered plan management provider (not th…" at bounding box center [316, 173] width 292 height 27
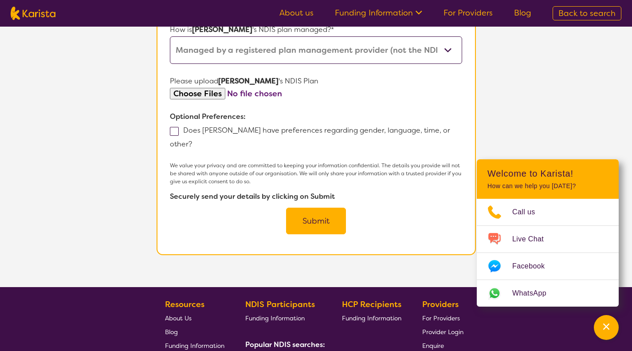
scroll to position [532, 0]
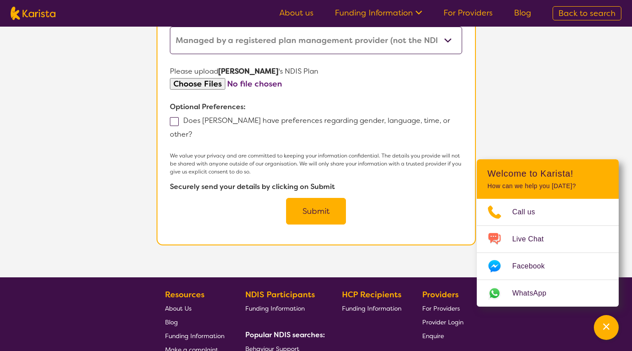
click at [175, 121] on span at bounding box center [174, 121] width 9 height 9
click at [192, 131] on input "Does [PERSON_NAME] have preferences regarding gender, language, time, or other?" at bounding box center [195, 134] width 6 height 6
checkbox input "true"
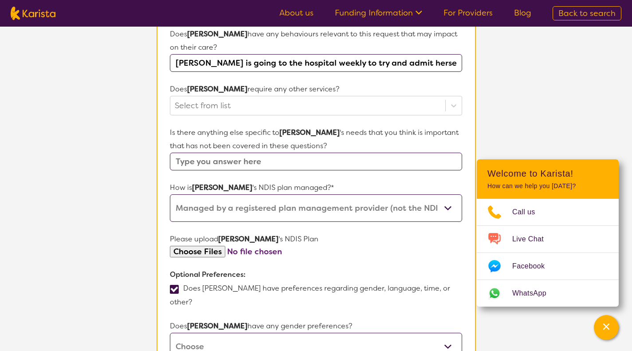
scroll to position [576, 0]
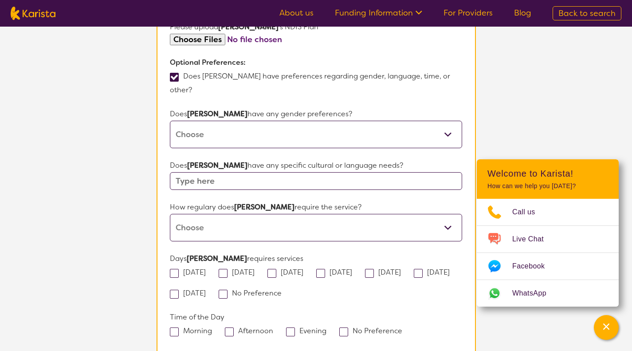
click at [238, 121] on select "[DEMOGRAPHIC_DATA] [DEMOGRAPHIC_DATA] Other No Preference" at bounding box center [316, 134] width 292 height 27
select select "[DEMOGRAPHIC_DATA]"
click at [170, 121] on select "[DEMOGRAPHIC_DATA] [DEMOGRAPHIC_DATA] Other No Preference" at bounding box center [316, 134] width 292 height 27
click at [227, 172] on input "text" at bounding box center [316, 181] width 292 height 18
click at [227, 214] on select "Daily Twice a week Weekly Every fortnight Monthly Other" at bounding box center [316, 227] width 292 height 27
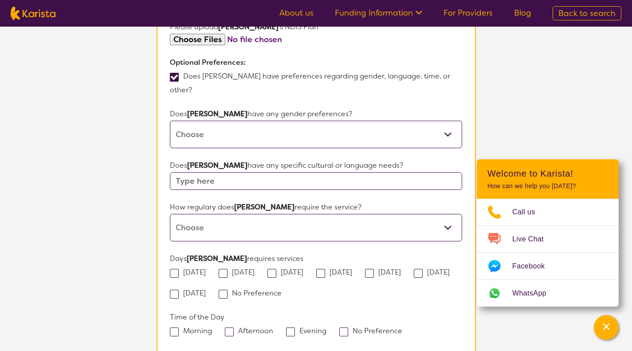
select select "Every fortnight"
click at [170, 214] on select "Daily Twice a week Weekly Every fortnight Monthly Other" at bounding box center [316, 227] width 292 height 27
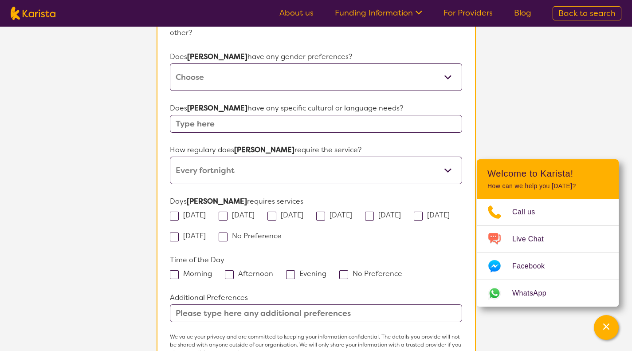
scroll to position [709, 0]
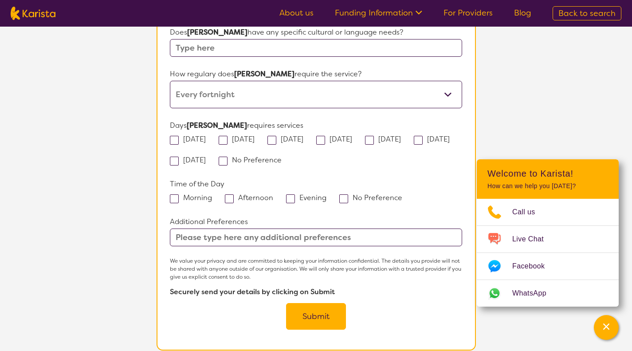
click at [227, 157] on span at bounding box center [223, 161] width 9 height 9
click at [282, 157] on input "No Preference" at bounding box center [285, 160] width 6 height 6
checkbox input "true"
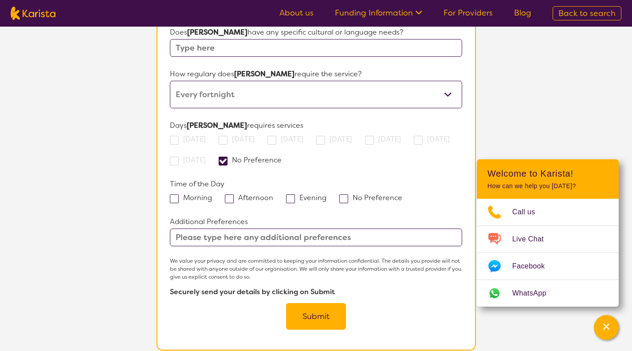
click at [179, 193] on label "Morning" at bounding box center [194, 197] width 48 height 9
click at [212, 194] on input "Morning" at bounding box center [215, 197] width 6 height 6
checkbox input "true"
click at [320, 303] on button "Submit" at bounding box center [316, 316] width 60 height 27
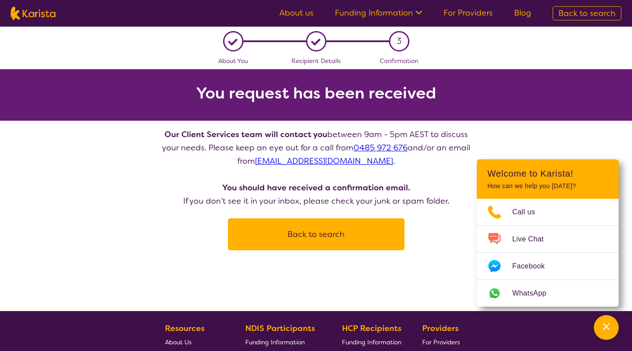
click at [303, 231] on button "Back to search" at bounding box center [316, 234] width 155 height 27
select select "Psychology"
select select "AD"
select select "NDIS"
select select "Psychology"
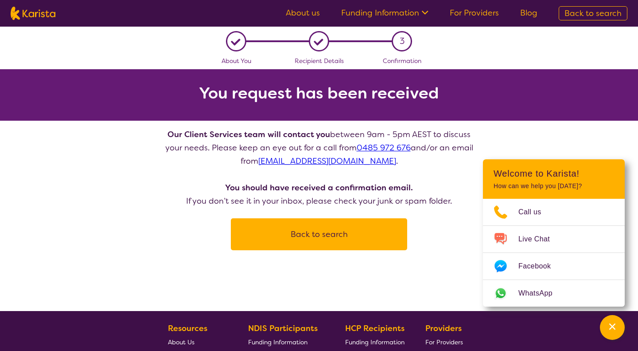
select select "AD"
select select "NDIS"
